Goal: Information Seeking & Learning: Find specific fact

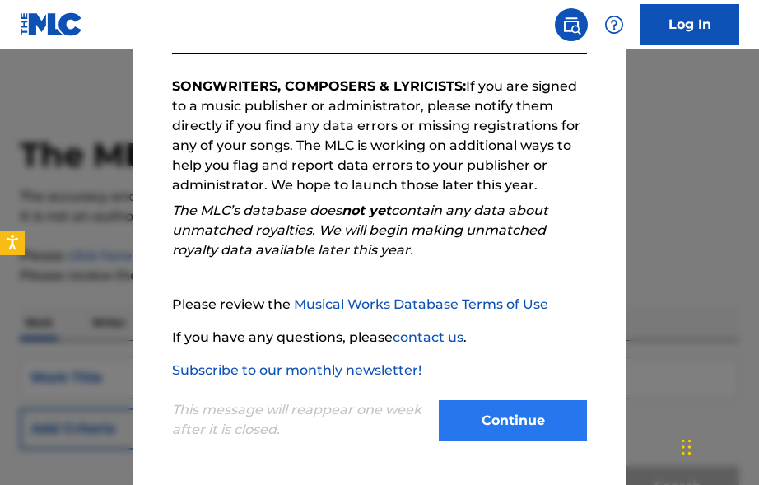
scroll to position [260, 0]
click at [475, 417] on button "Continue" at bounding box center [513, 420] width 148 height 41
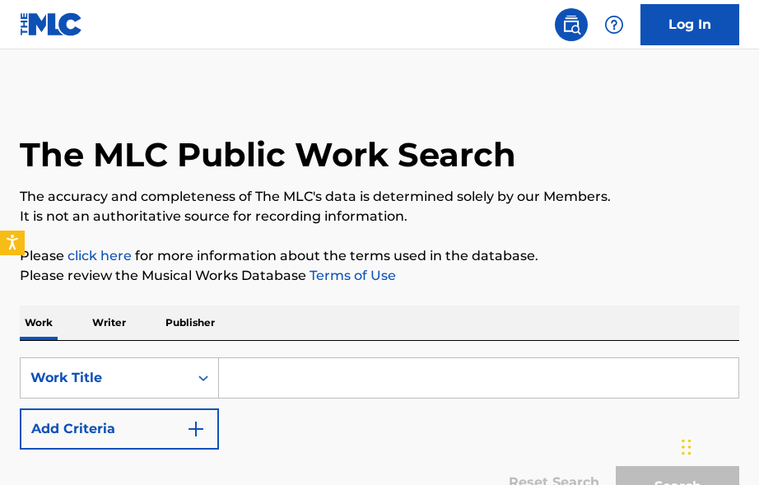
scroll to position [24, 0]
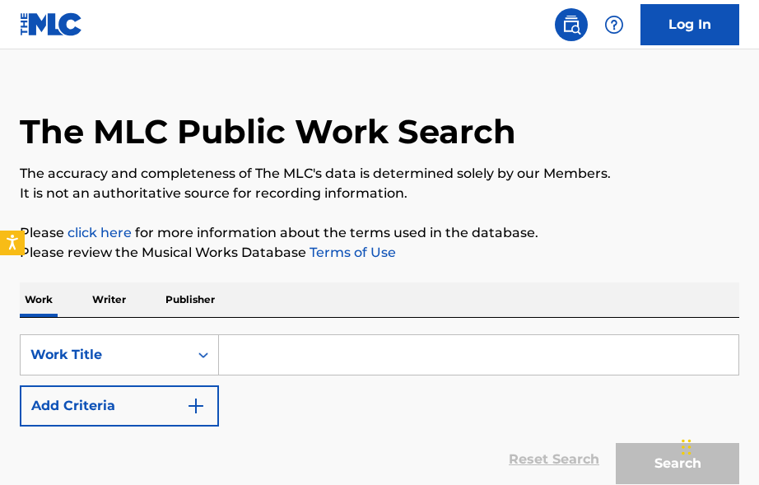
click at [287, 355] on input "Search Form" at bounding box center [479, 355] width 520 height 40
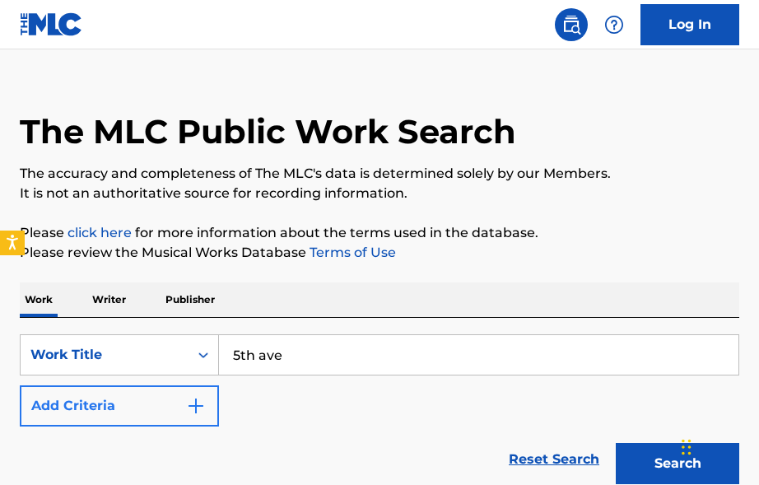
type input "5th ave"
click at [204, 403] on img "Search Form" at bounding box center [196, 406] width 20 height 20
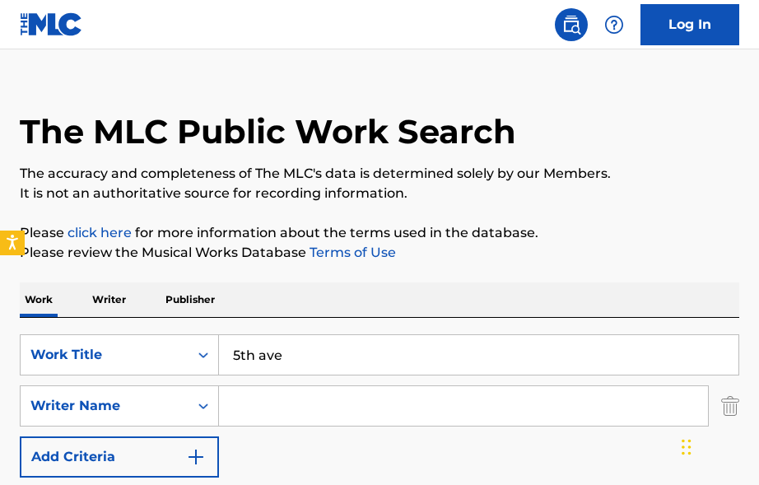
click at [316, 394] on input "Search Form" at bounding box center [463, 406] width 489 height 40
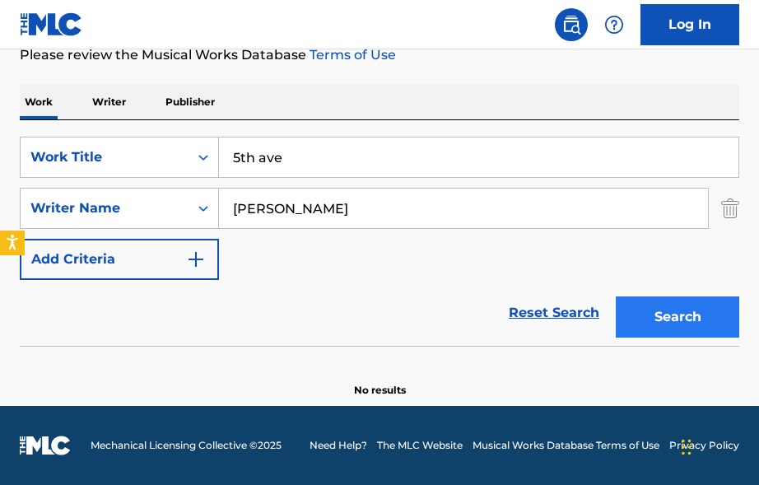
type input "[PERSON_NAME]"
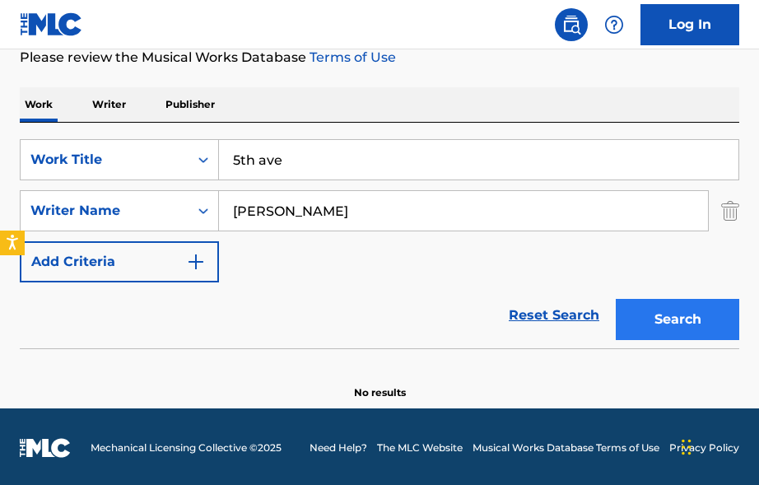
click at [661, 324] on button "Search" at bounding box center [677, 319] width 123 height 41
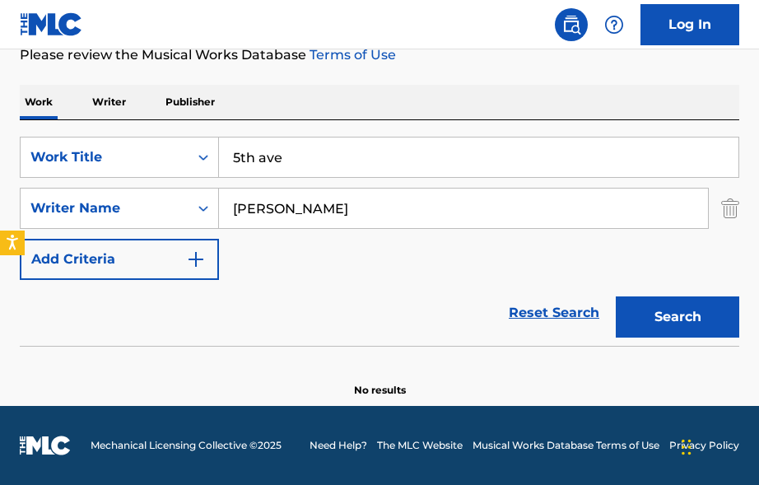
scroll to position [221, 0]
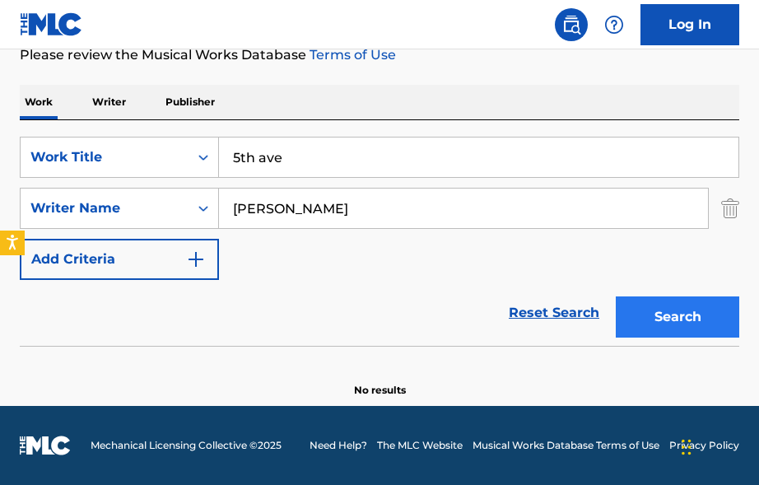
click at [708, 322] on button "Search" at bounding box center [677, 316] width 123 height 41
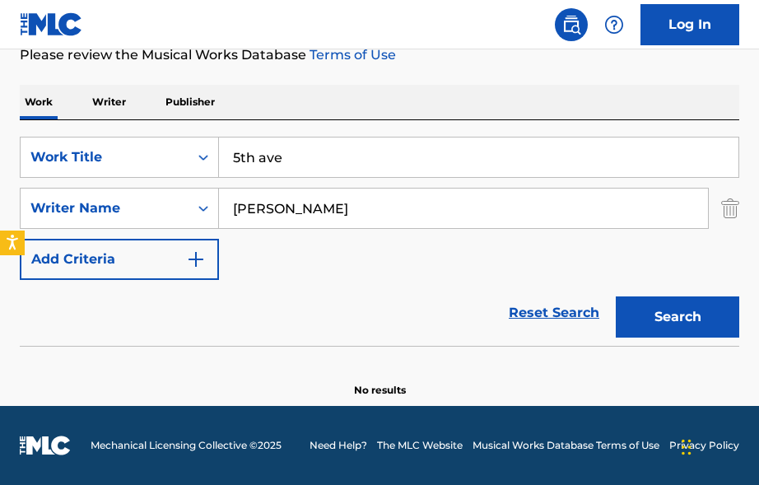
drag, startPoint x: 111, startPoint y: 102, endPoint x: 342, endPoint y: 111, distance: 230.7
click at [111, 102] on p "Writer" at bounding box center [109, 102] width 44 height 35
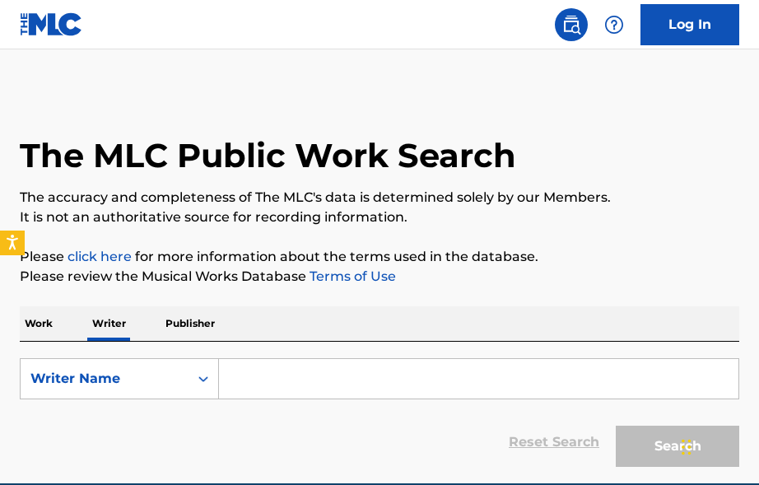
click at [240, 376] on input "Search Form" at bounding box center [479, 379] width 520 height 40
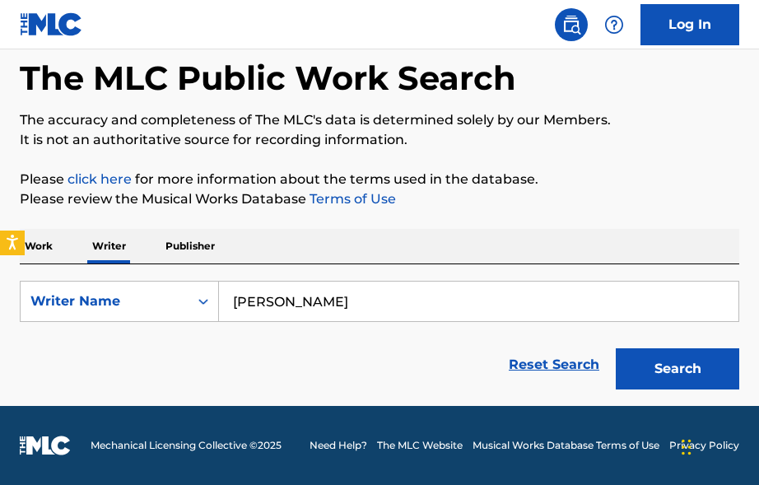
scroll to position [77, 0]
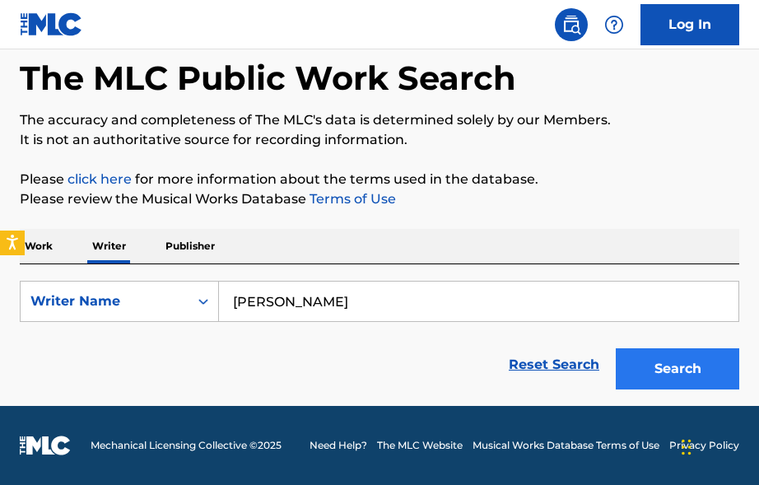
type input "[PERSON_NAME]"
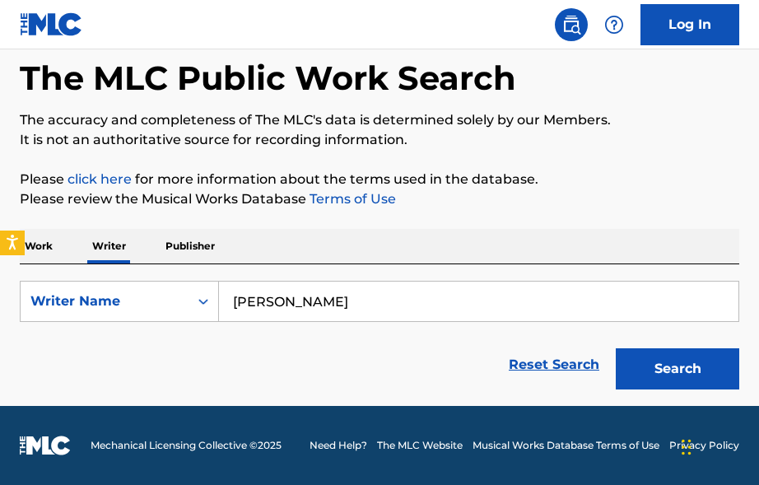
drag, startPoint x: 681, startPoint y: 370, endPoint x: 652, endPoint y: 364, distance: 29.6
click at [681, 370] on button "Search" at bounding box center [677, 368] width 123 height 41
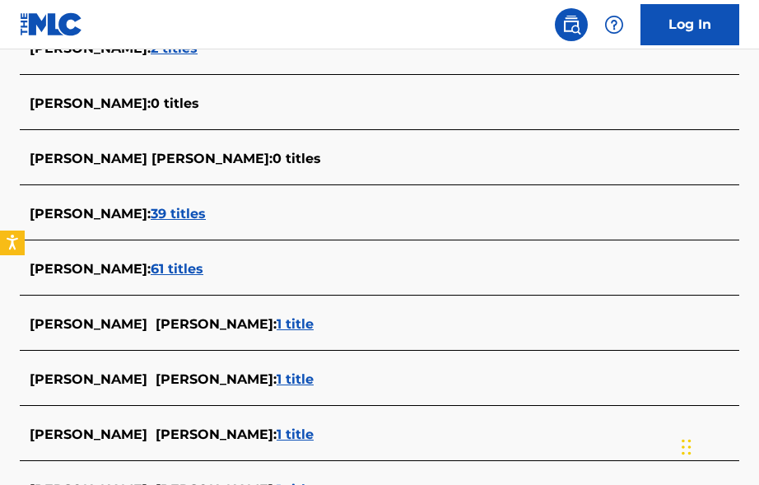
scroll to position [486, 0]
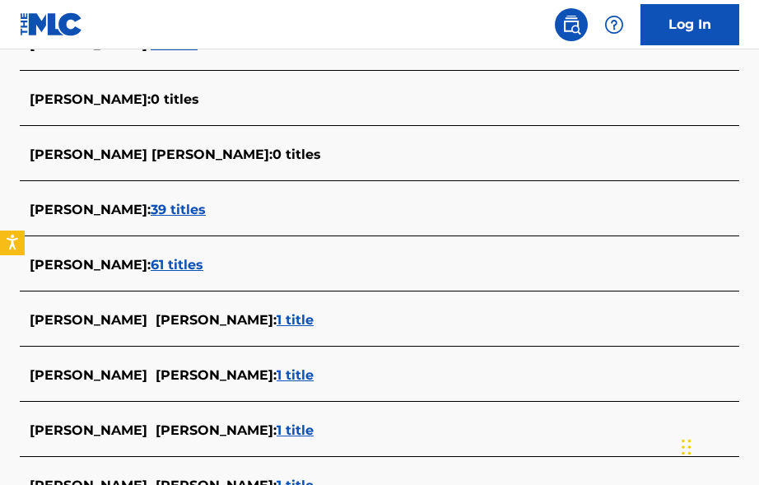
click at [172, 271] on span "61 titles" at bounding box center [177, 265] width 53 height 16
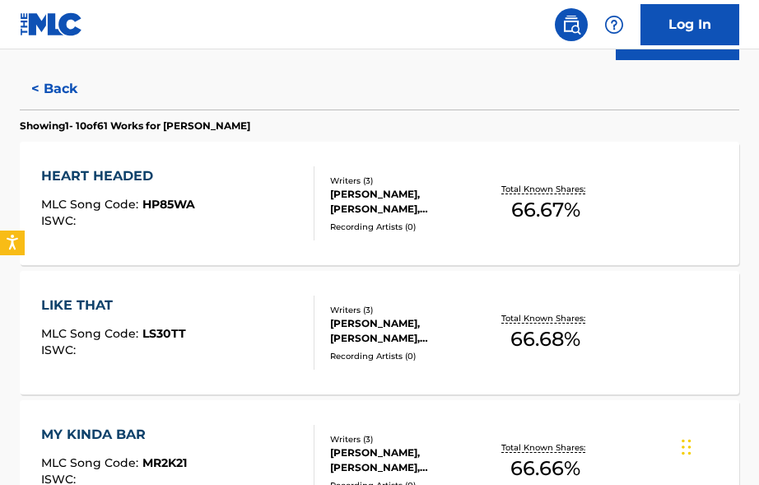
scroll to position [403, 0]
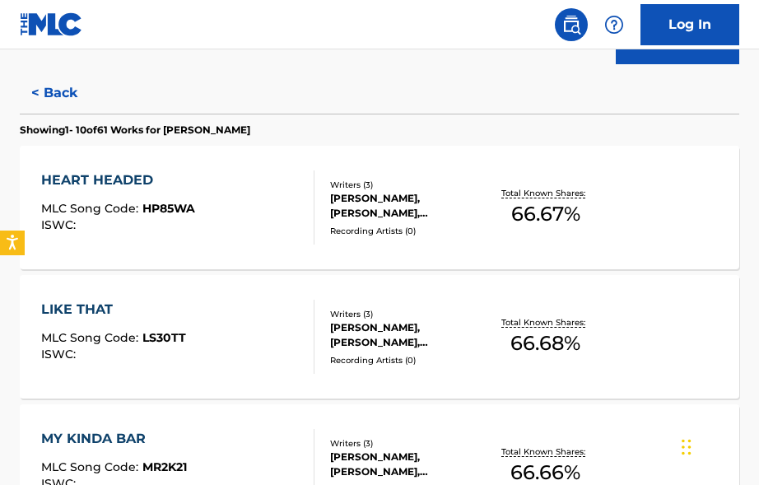
click at [363, 221] on div "Writers ( 3 ) [PERSON_NAME], [PERSON_NAME], [PERSON_NAME] Recording Artists ( 0…" at bounding box center [400, 208] width 171 height 58
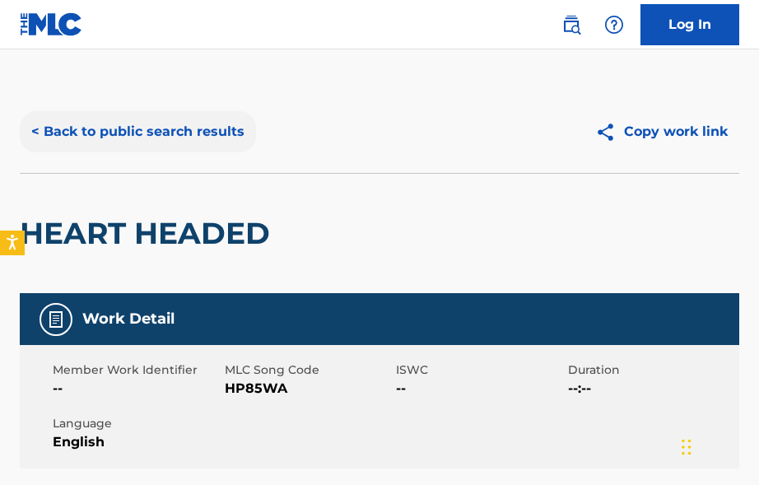
click at [70, 132] on button "< Back to public search results" at bounding box center [138, 131] width 236 height 41
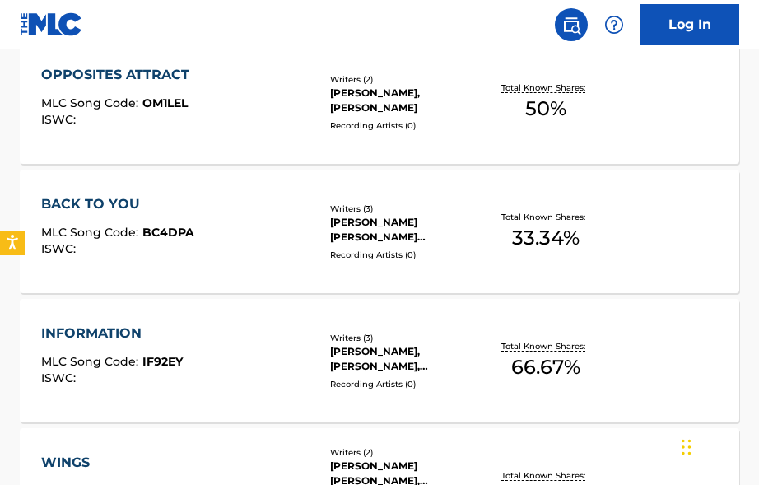
scroll to position [1466, 0]
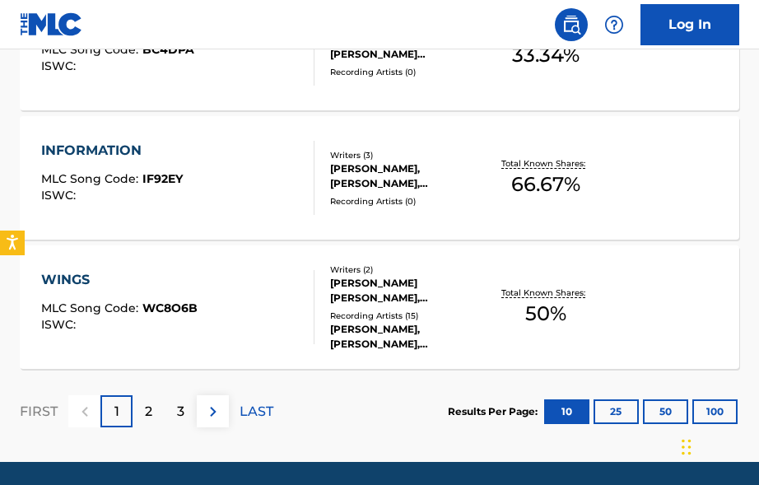
click at [407, 294] on div "[PERSON_NAME] [PERSON_NAME], [PERSON_NAME]" at bounding box center [408, 291] width 156 height 30
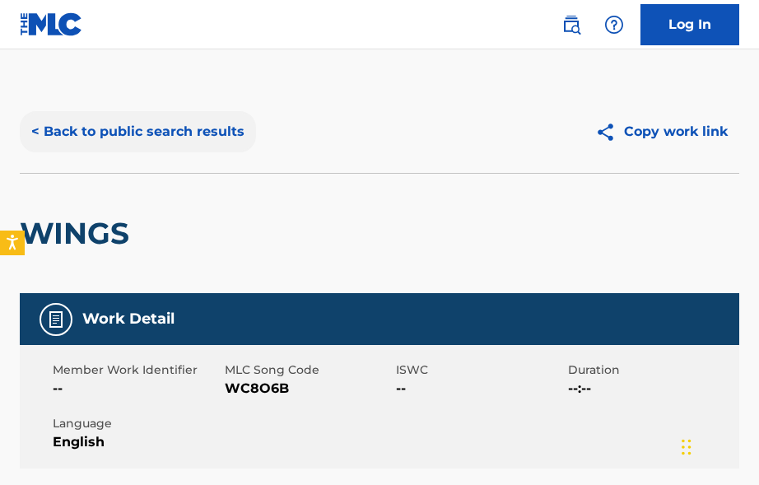
click at [83, 133] on button "< Back to public search results" at bounding box center [138, 131] width 236 height 41
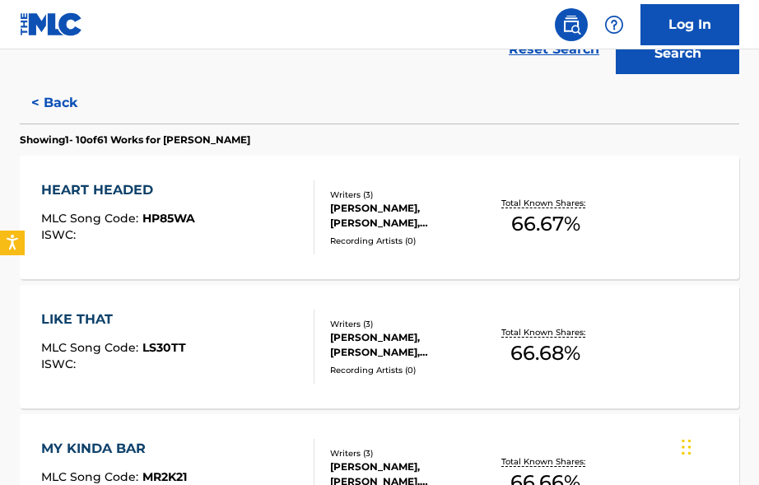
scroll to position [394, 0]
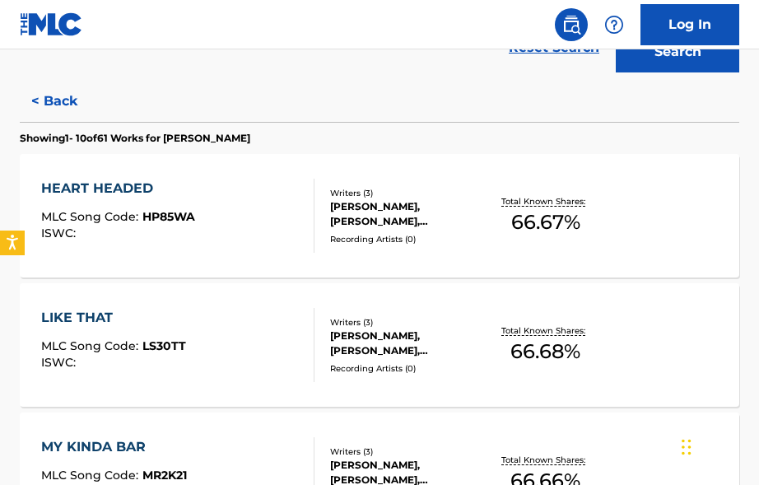
click at [412, 346] on div "[PERSON_NAME], [PERSON_NAME], [PERSON_NAME]" at bounding box center [408, 344] width 156 height 30
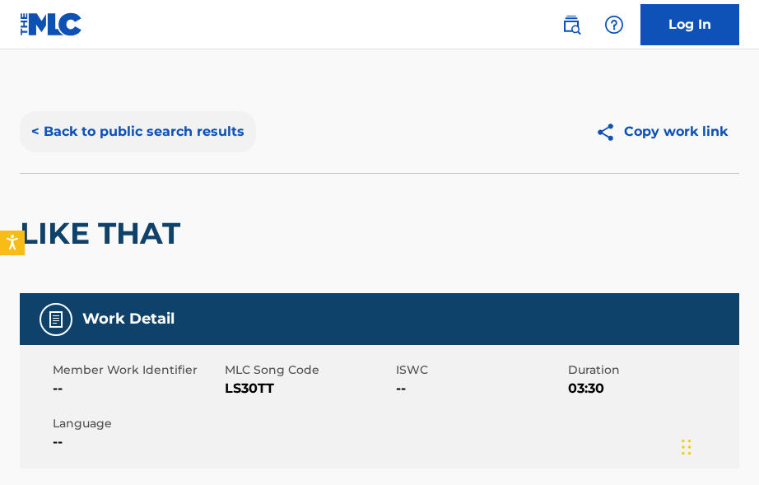
click at [87, 141] on button "< Back to public search results" at bounding box center [138, 131] width 236 height 41
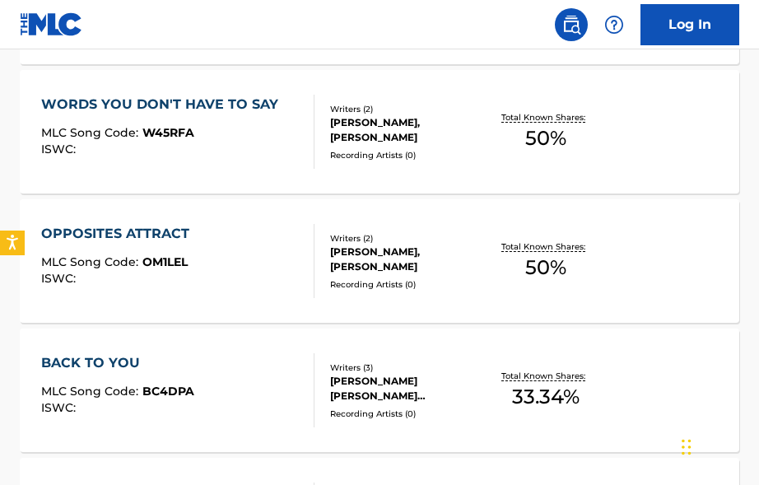
scroll to position [1164, 0]
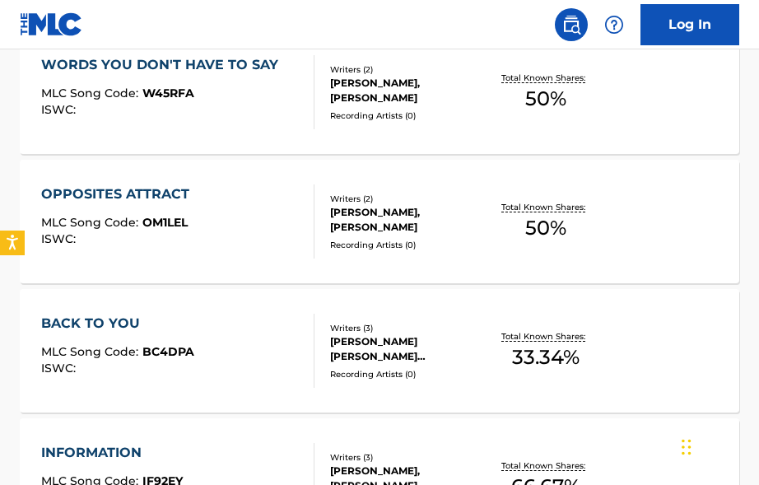
click at [381, 355] on div "[PERSON_NAME] [PERSON_NAME] [PERSON_NAME], [PERSON_NAME]" at bounding box center [408, 349] width 156 height 30
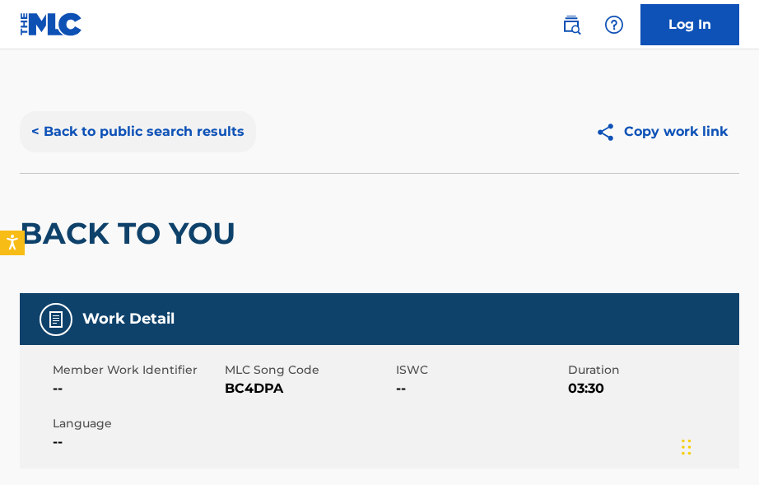
click at [40, 128] on button "< Back to public search results" at bounding box center [138, 131] width 236 height 41
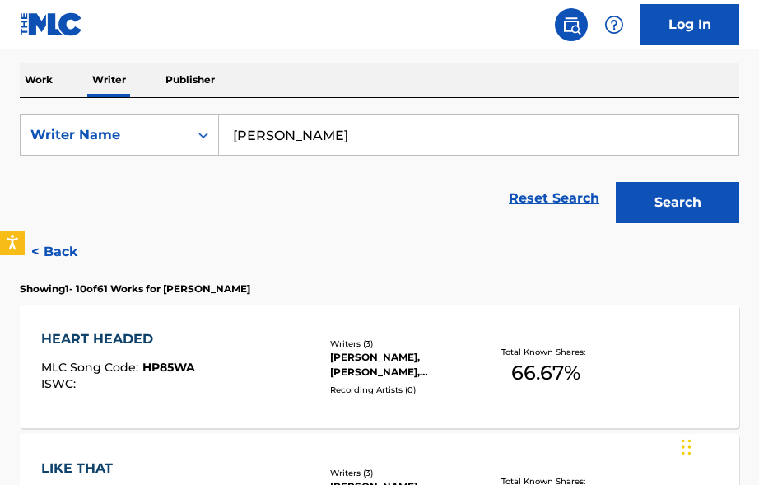
scroll to position [884, 0]
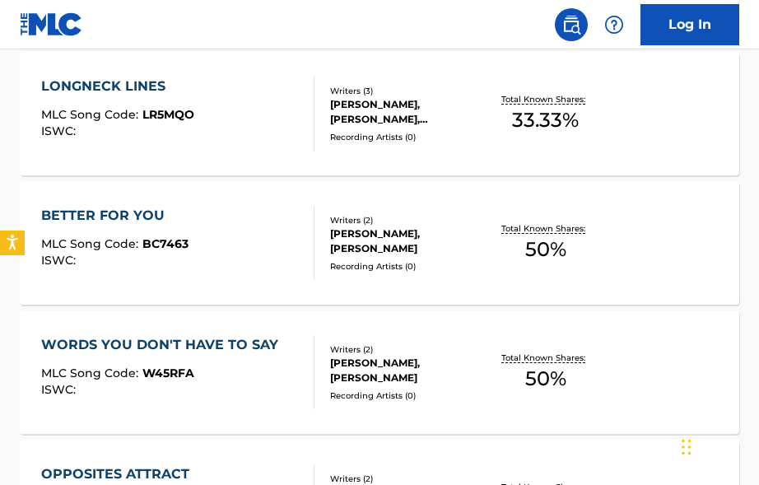
click at [415, 365] on div "[PERSON_NAME], [PERSON_NAME]" at bounding box center [408, 371] width 156 height 30
